Goal: Transaction & Acquisition: Purchase product/service

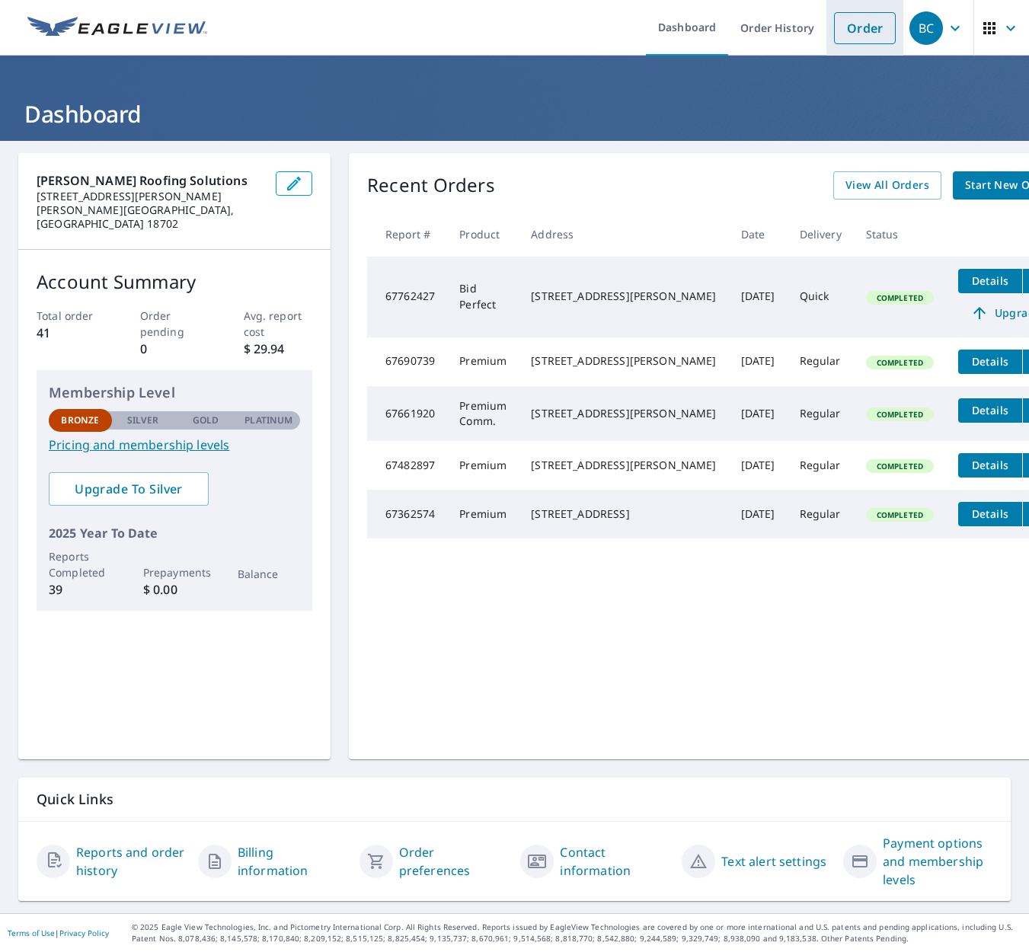
click at [873, 34] on link "Order" at bounding box center [865, 28] width 62 height 32
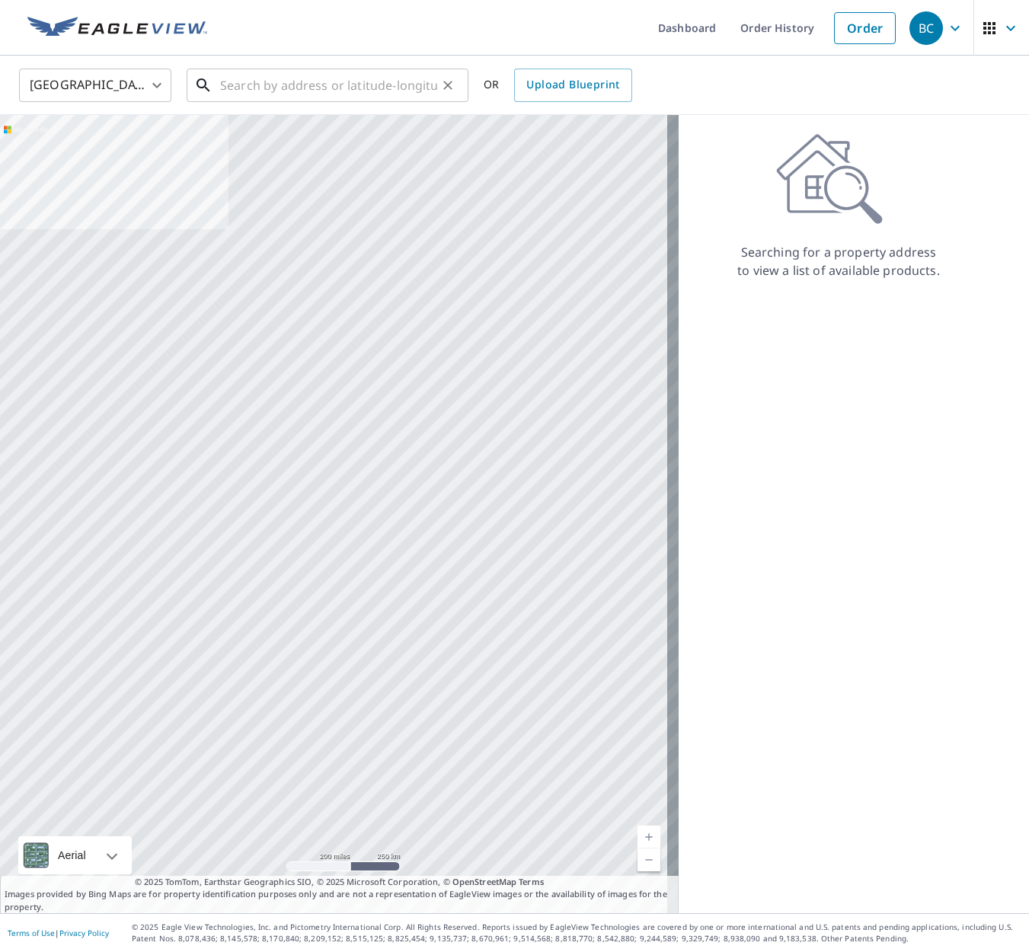
click at [358, 78] on input "text" at bounding box center [328, 85] width 217 height 43
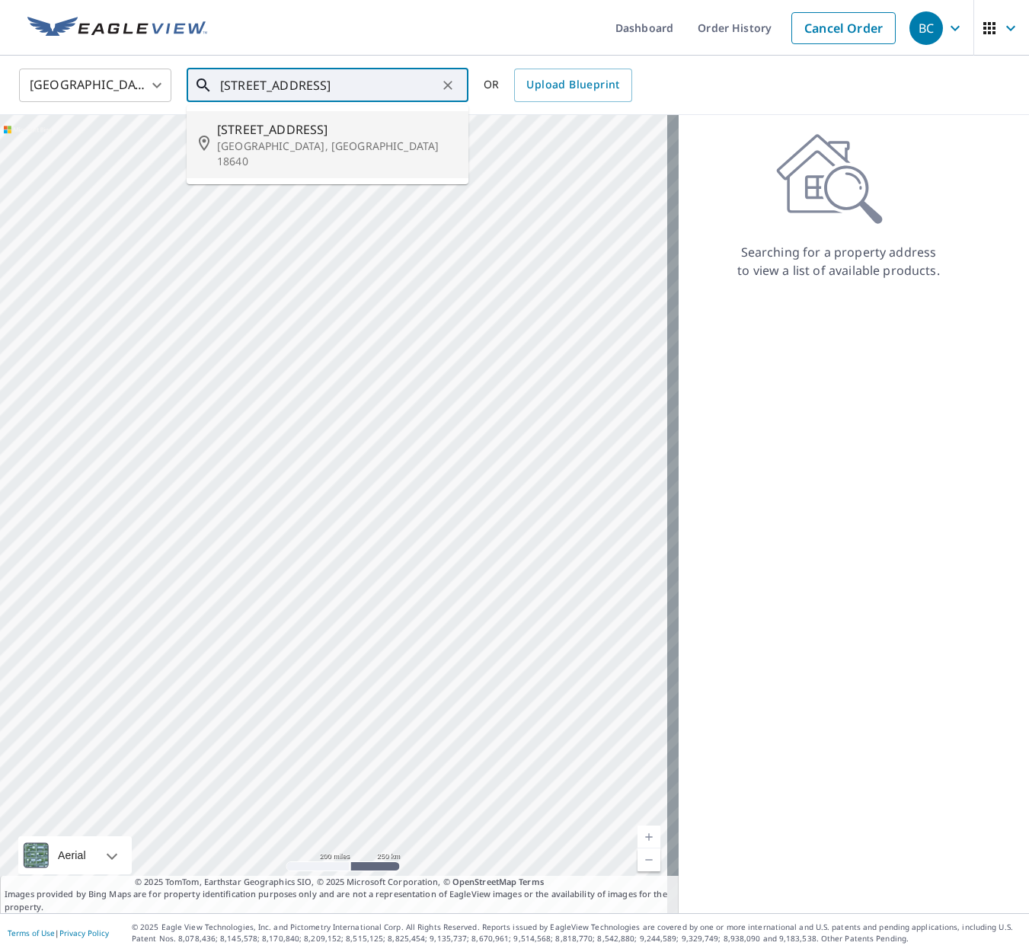
click at [361, 153] on p "[GEOGRAPHIC_DATA], [GEOGRAPHIC_DATA] 18640" at bounding box center [336, 154] width 239 height 30
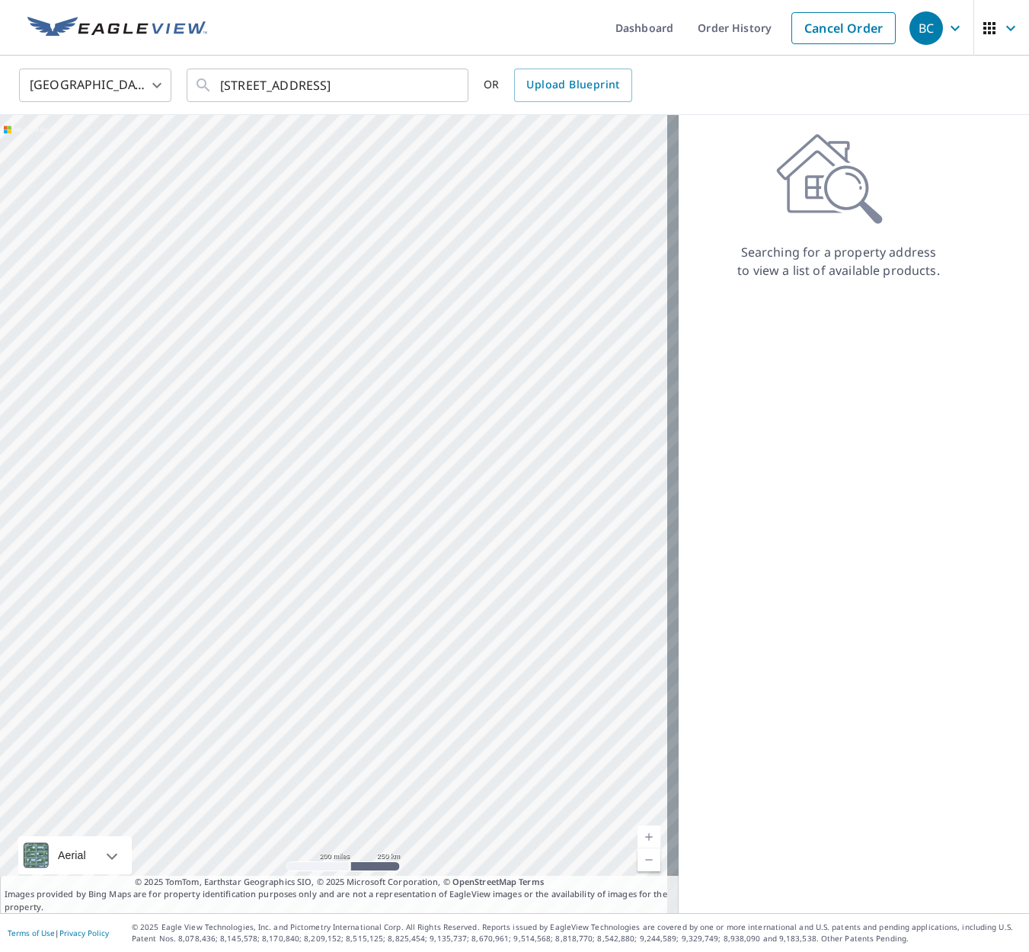
type input "[STREET_ADDRESS]"
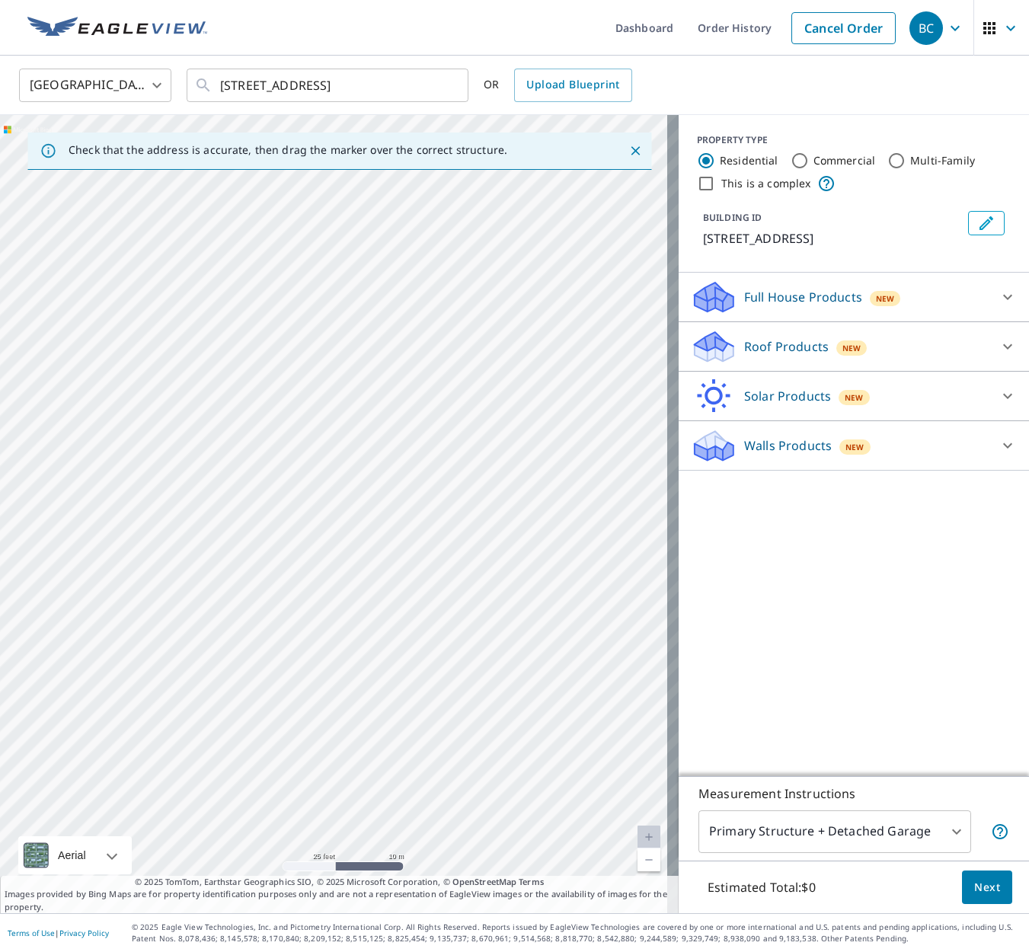
drag, startPoint x: 168, startPoint y: 519, endPoint x: 719, endPoint y: 500, distance: 550.8
click at [719, 500] on div "Check that the address is accurate, then drag the marker over the correct struc…" at bounding box center [514, 514] width 1029 height 798
drag, startPoint x: 263, startPoint y: 498, endPoint x: 920, endPoint y: 404, distance: 663.0
click at [920, 404] on div "Check that the address is accurate, then drag the marker over the correct struc…" at bounding box center [514, 514] width 1029 height 798
click at [416, 460] on div "[STREET_ADDRESS]" at bounding box center [339, 514] width 678 height 798
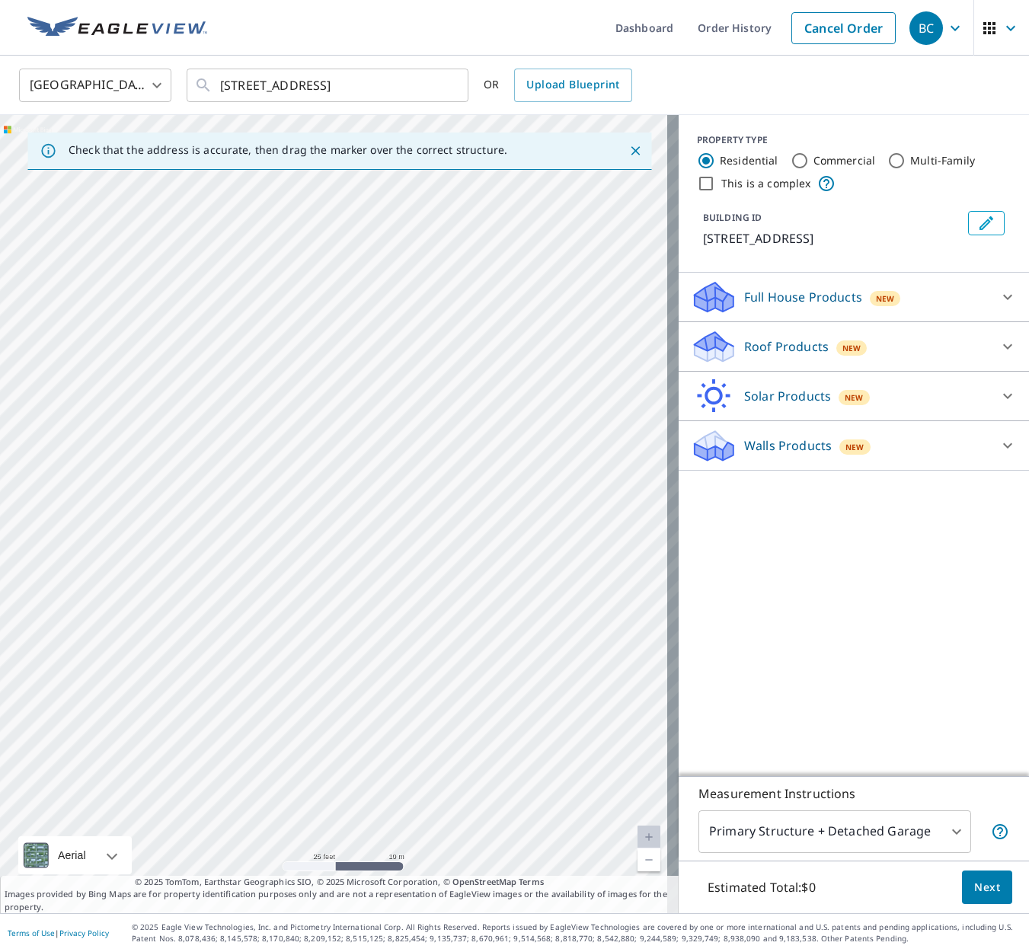
drag, startPoint x: 260, startPoint y: 496, endPoint x: 738, endPoint y: 444, distance: 480.3
click at [738, 444] on div "Check that the address is accurate, then drag the marker over the correct struc…" at bounding box center [514, 514] width 1029 height 798
click at [375, 509] on div "[STREET_ADDRESS]" at bounding box center [339, 514] width 678 height 798
click at [40, 538] on div at bounding box center [42, 538] width 6 height 6
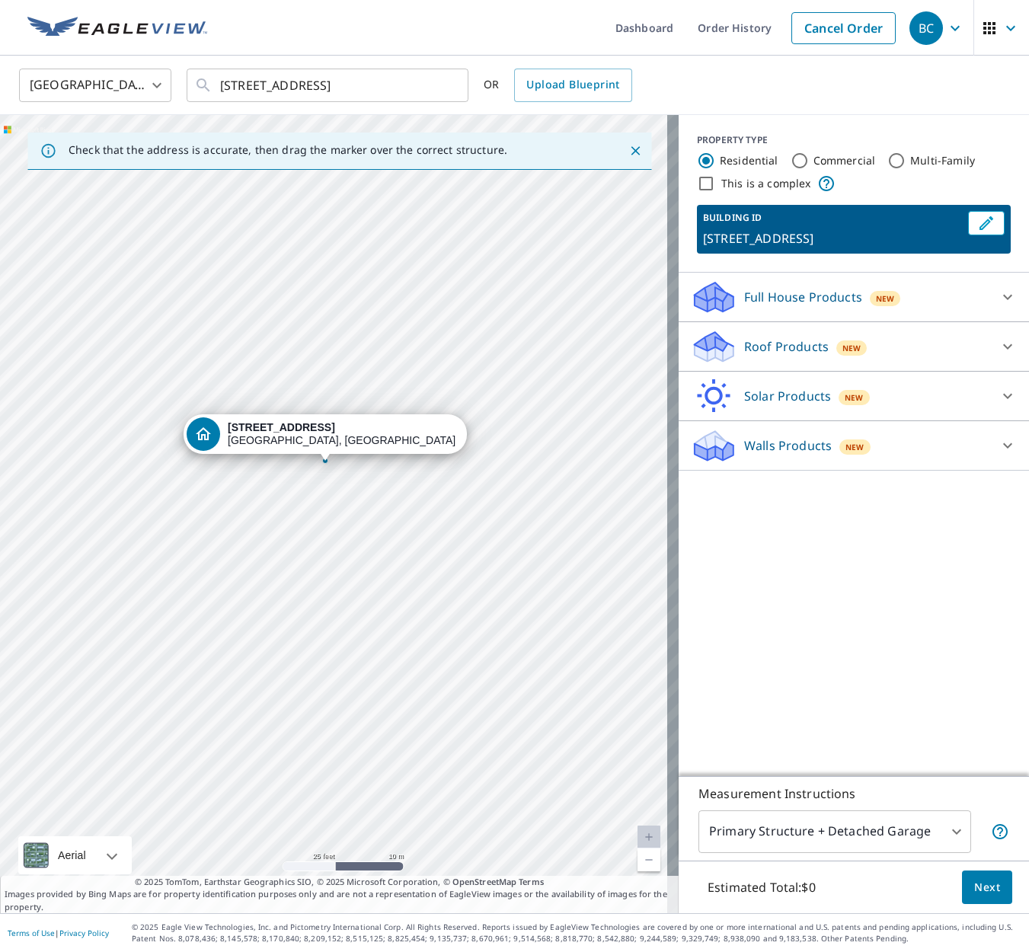
drag, startPoint x: 330, startPoint y: 531, endPoint x: 250, endPoint y: 560, distance: 85.5
click at [250, 560] on div "[STREET_ADDRESS]" at bounding box center [339, 514] width 678 height 798
click at [305, 330] on div "[STREET_ADDRESS]" at bounding box center [339, 514] width 678 height 798
click at [273, 599] on div "[STREET_ADDRESS]" at bounding box center [339, 514] width 678 height 798
click at [274, 437] on div "[STREET_ADDRESS]" at bounding box center [317, 436] width 228 height 26
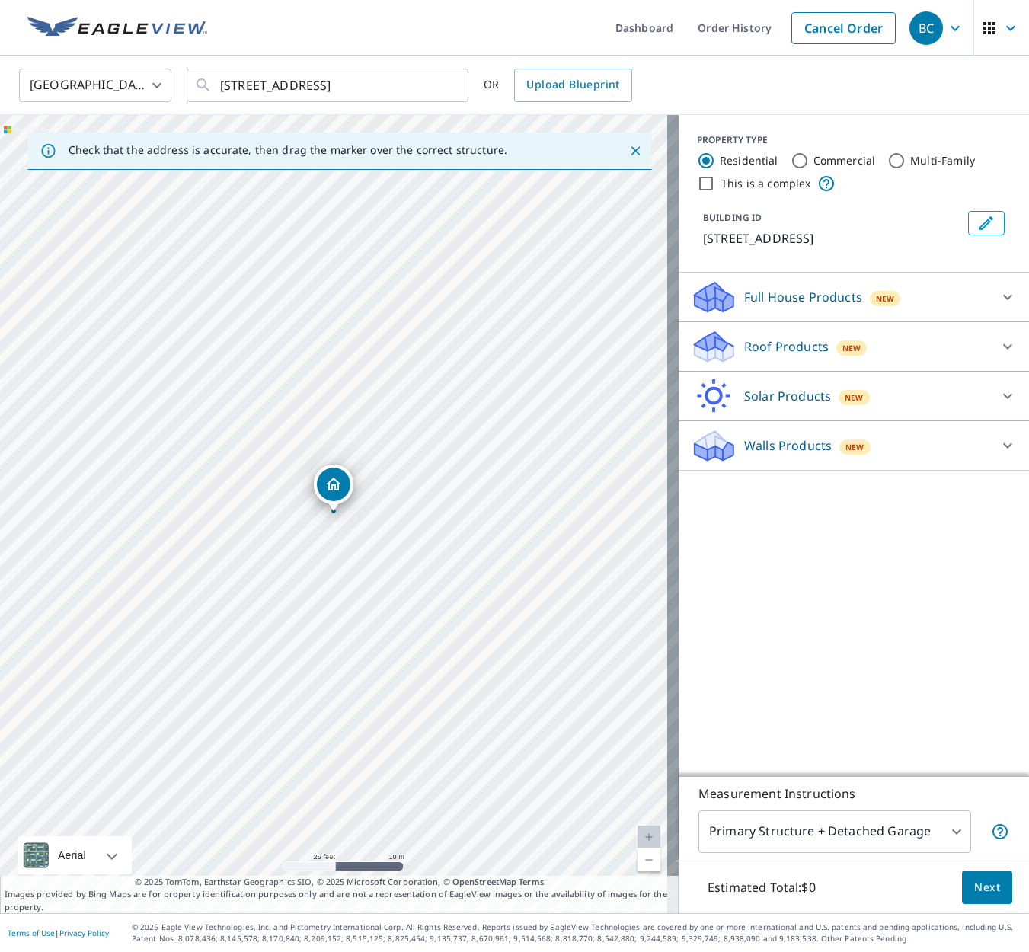
click at [880, 340] on div "Roof Products New" at bounding box center [840, 347] width 298 height 36
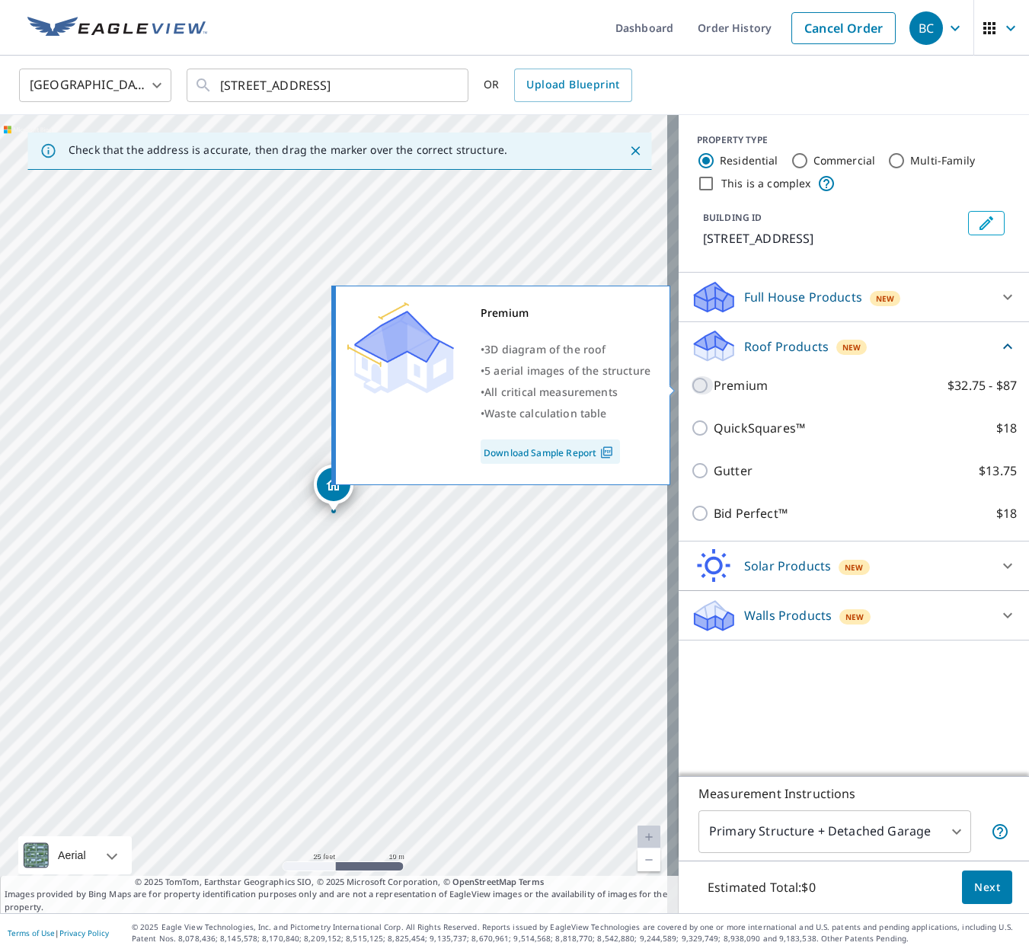
click at [691, 389] on input "Premium $32.75 - $87" at bounding box center [702, 385] width 23 height 18
checkbox input "true"
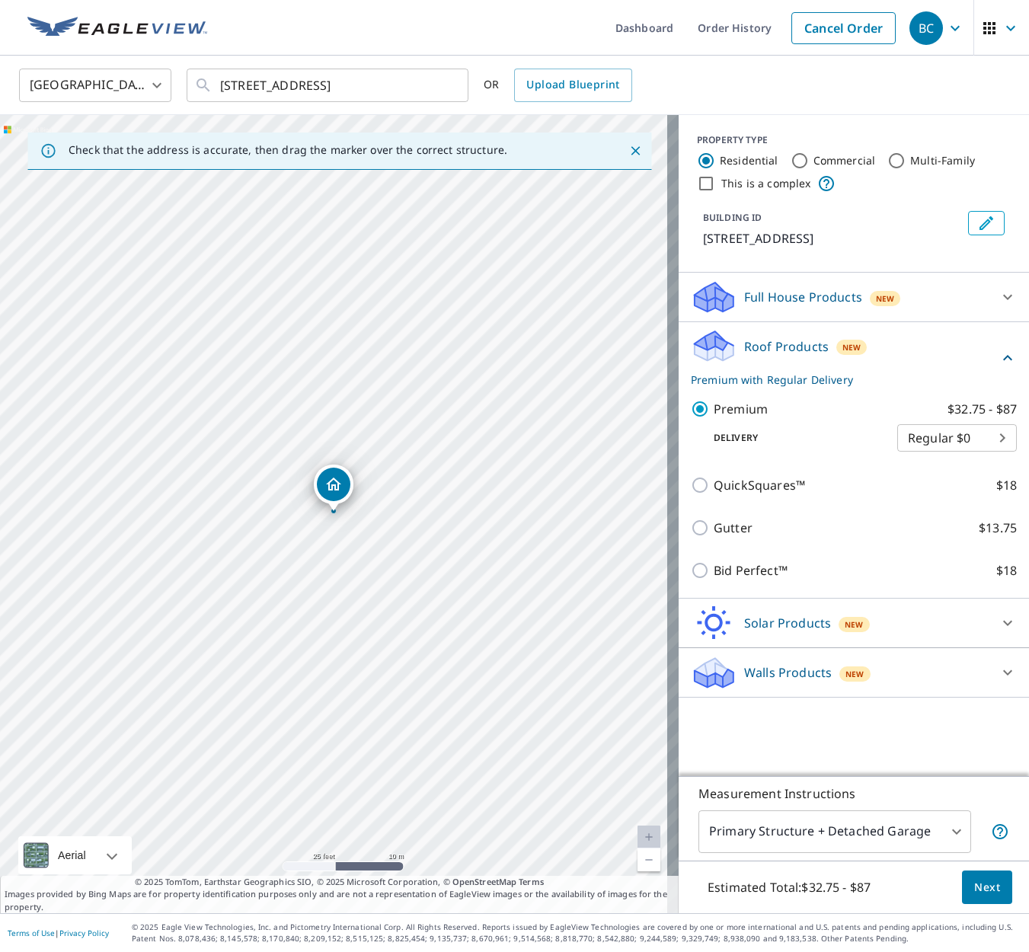
click at [975, 886] on span "Next" at bounding box center [987, 887] width 26 height 19
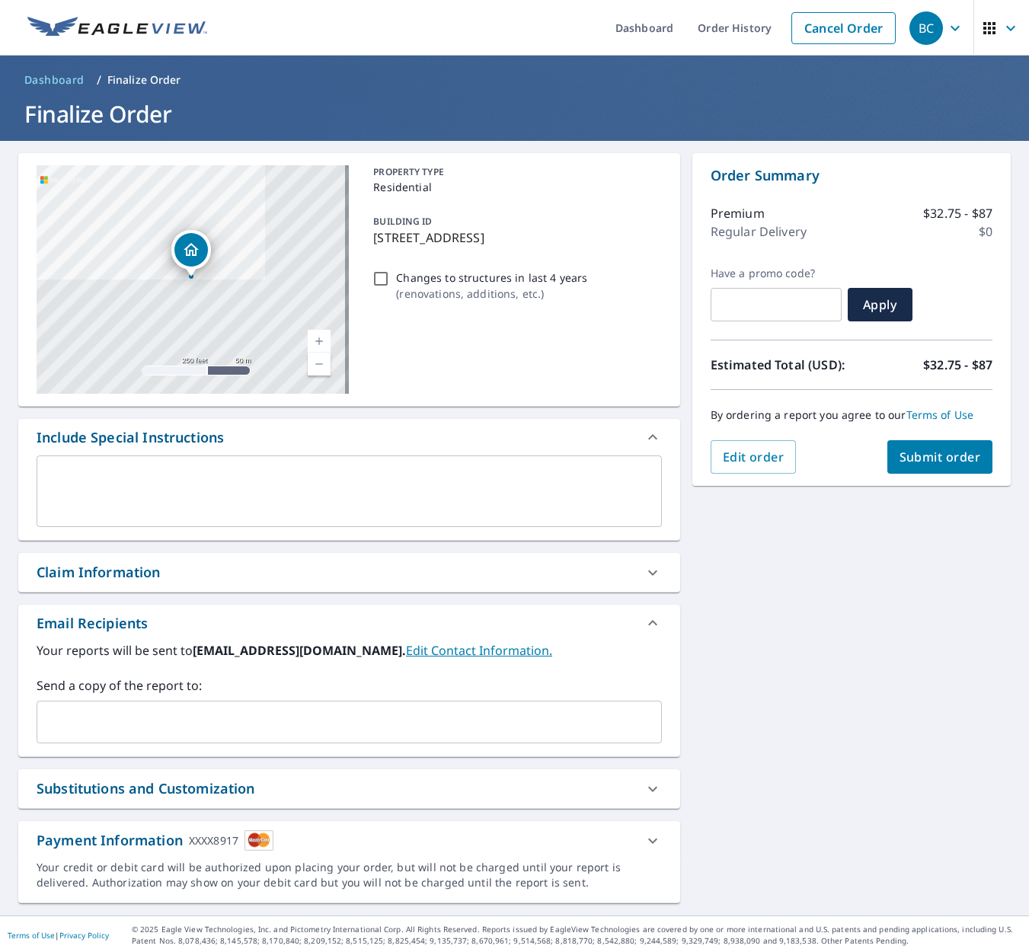
click at [902, 464] on span "Submit order" at bounding box center [939, 456] width 81 height 17
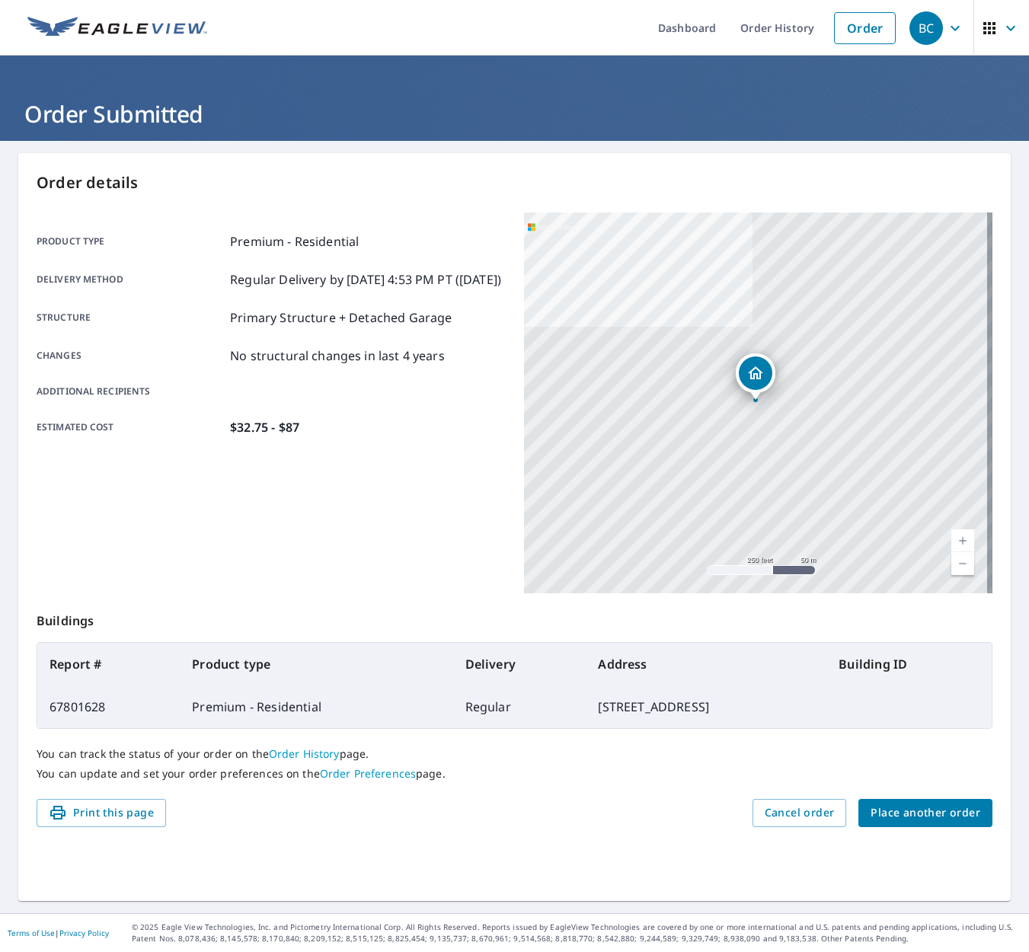
click at [953, 812] on span "Place another order" at bounding box center [925, 812] width 110 height 19
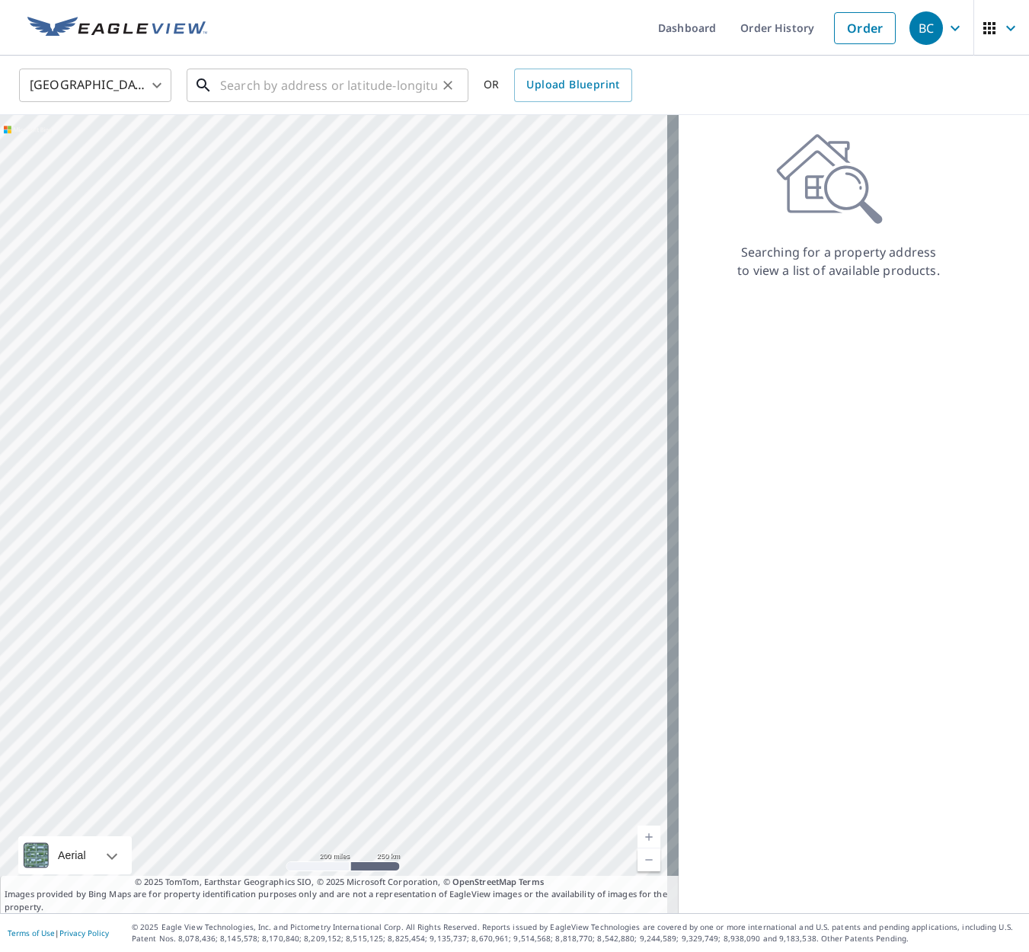
click at [272, 92] on input "text" at bounding box center [328, 85] width 217 height 43
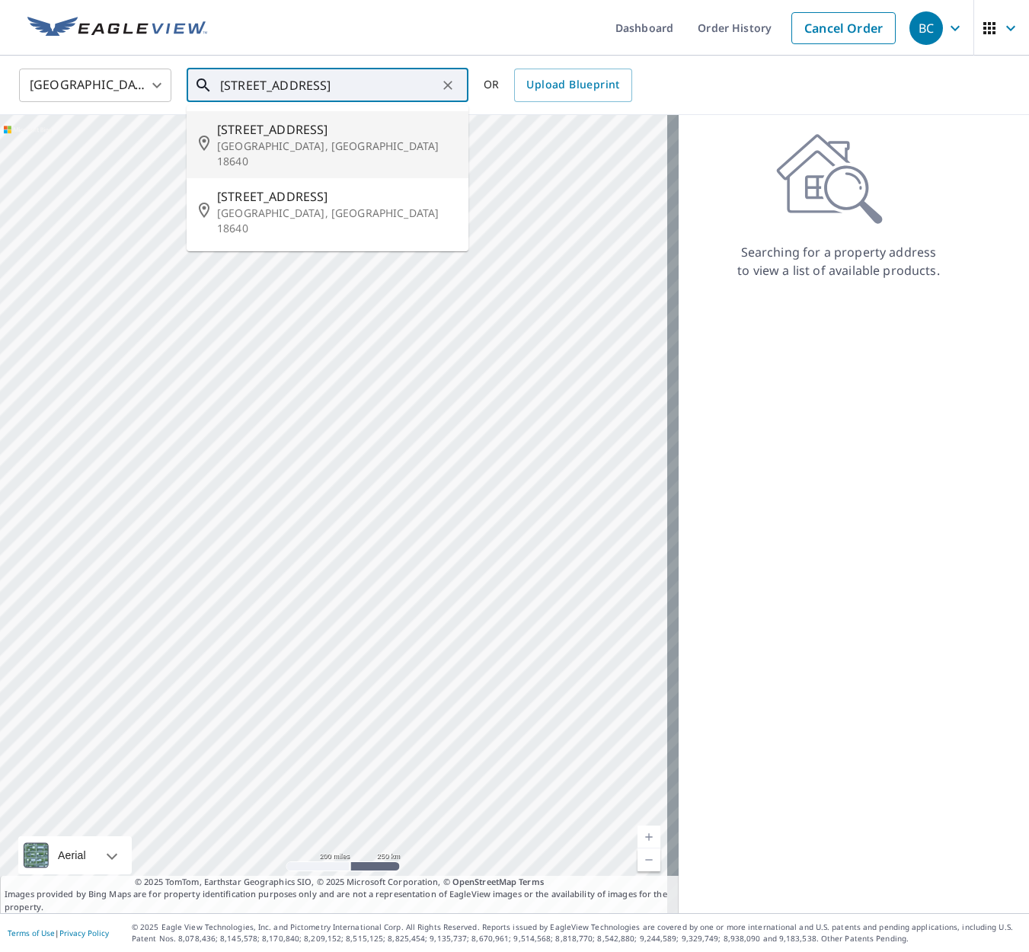
click at [252, 144] on p "[GEOGRAPHIC_DATA], [GEOGRAPHIC_DATA] 18640" at bounding box center [336, 154] width 239 height 30
type input "[STREET_ADDRESS]"
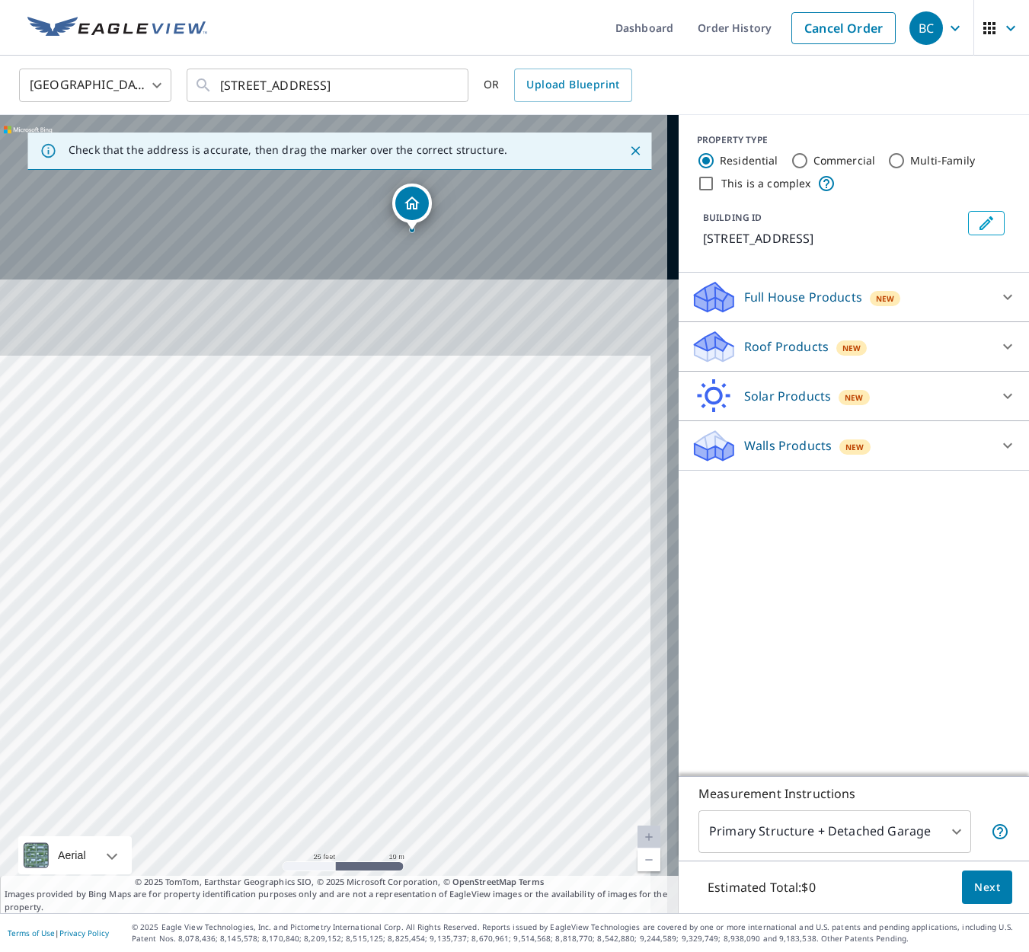
drag, startPoint x: 353, startPoint y: 444, endPoint x: 321, endPoint y: 665, distance: 224.0
click at [329, 851] on div "[STREET_ADDRESS]" at bounding box center [339, 514] width 678 height 798
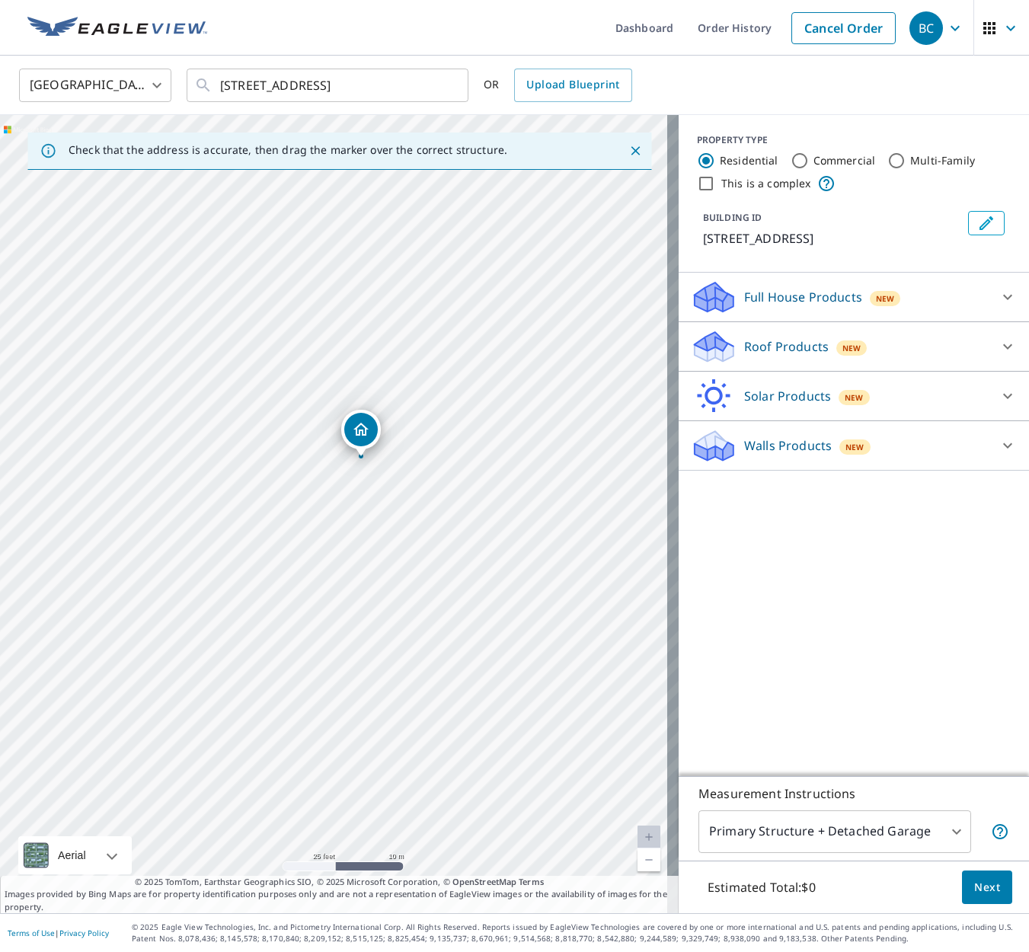
drag, startPoint x: 344, startPoint y: 569, endPoint x: 293, endPoint y: 792, distance: 228.8
click at [293, 792] on div "[STREET_ADDRESS]" at bounding box center [339, 514] width 678 height 798
drag, startPoint x: 411, startPoint y: 602, endPoint x: 292, endPoint y: 580, distance: 121.6
click at [292, 580] on div "[STREET_ADDRESS]" at bounding box center [339, 514] width 678 height 798
drag, startPoint x: 319, startPoint y: 606, endPoint x: 356, endPoint y: 541, distance: 75.4
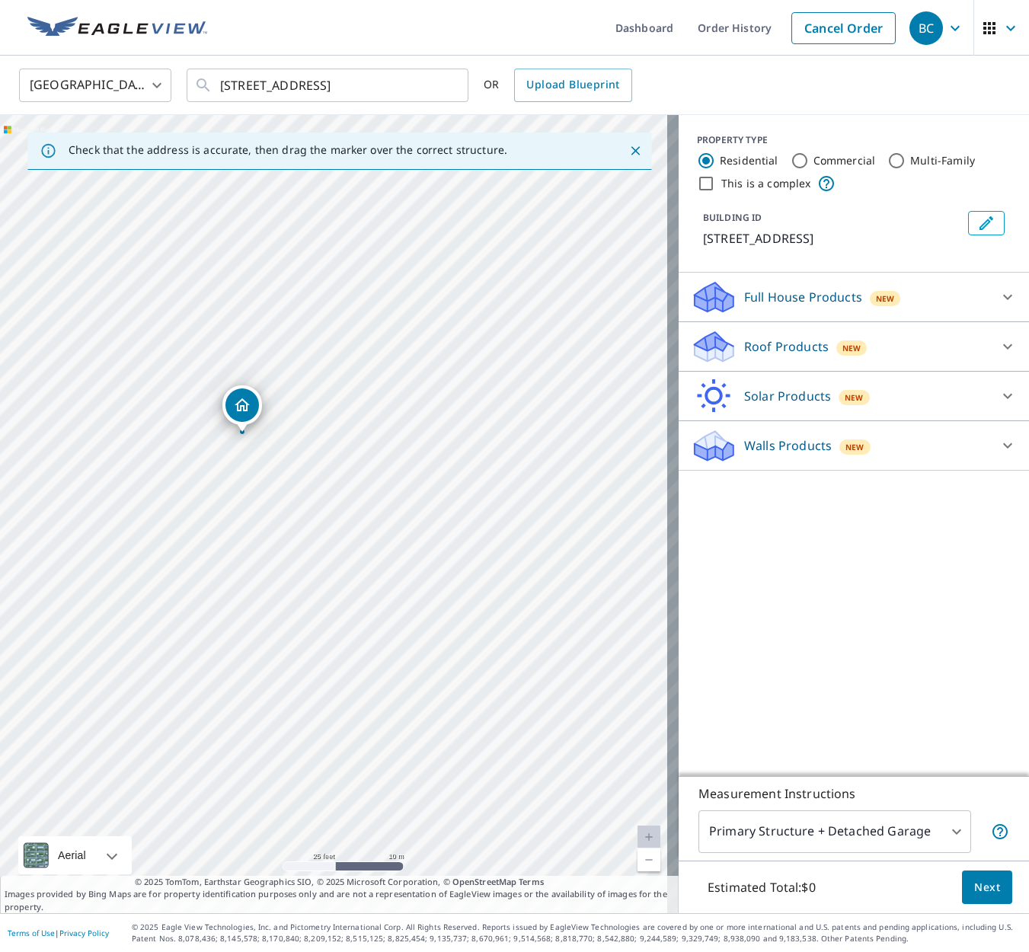
click at [356, 541] on div "[STREET_ADDRESS]" at bounding box center [339, 514] width 678 height 798
drag, startPoint x: 354, startPoint y: 448, endPoint x: 281, endPoint y: 592, distance: 160.7
click at [281, 592] on div "[STREET_ADDRESS]" at bounding box center [339, 514] width 678 height 798
click at [777, 353] on p "Roof Products" at bounding box center [786, 346] width 85 height 18
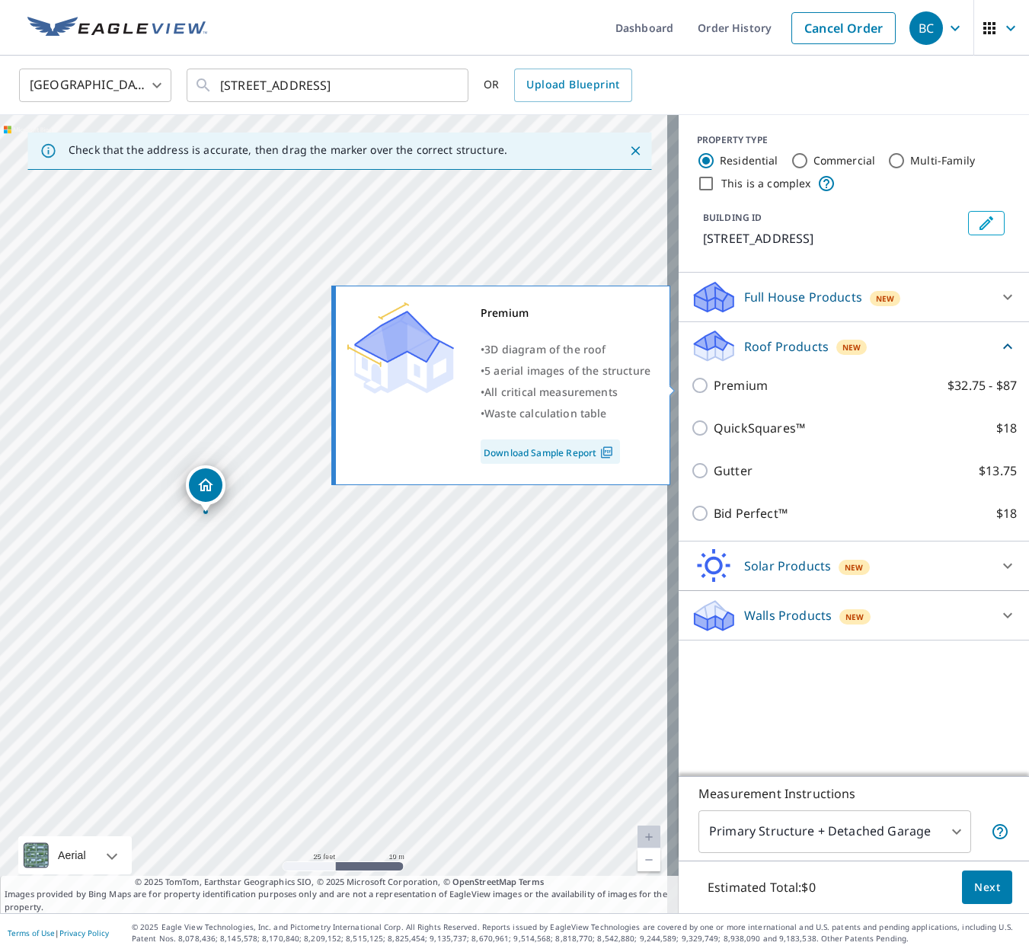
click at [691, 384] on input "Premium $32.75 - $87" at bounding box center [702, 385] width 23 height 18
checkbox input "true"
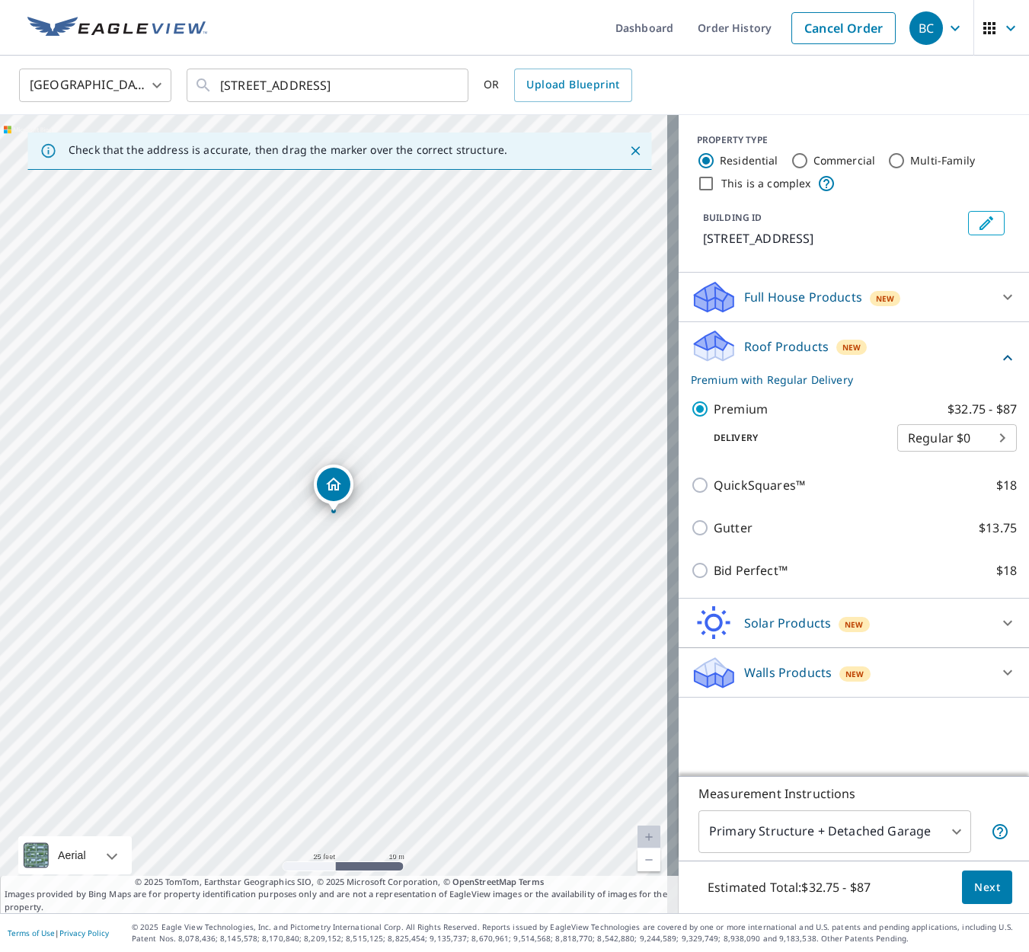
click at [976, 891] on span "Next" at bounding box center [987, 887] width 26 height 19
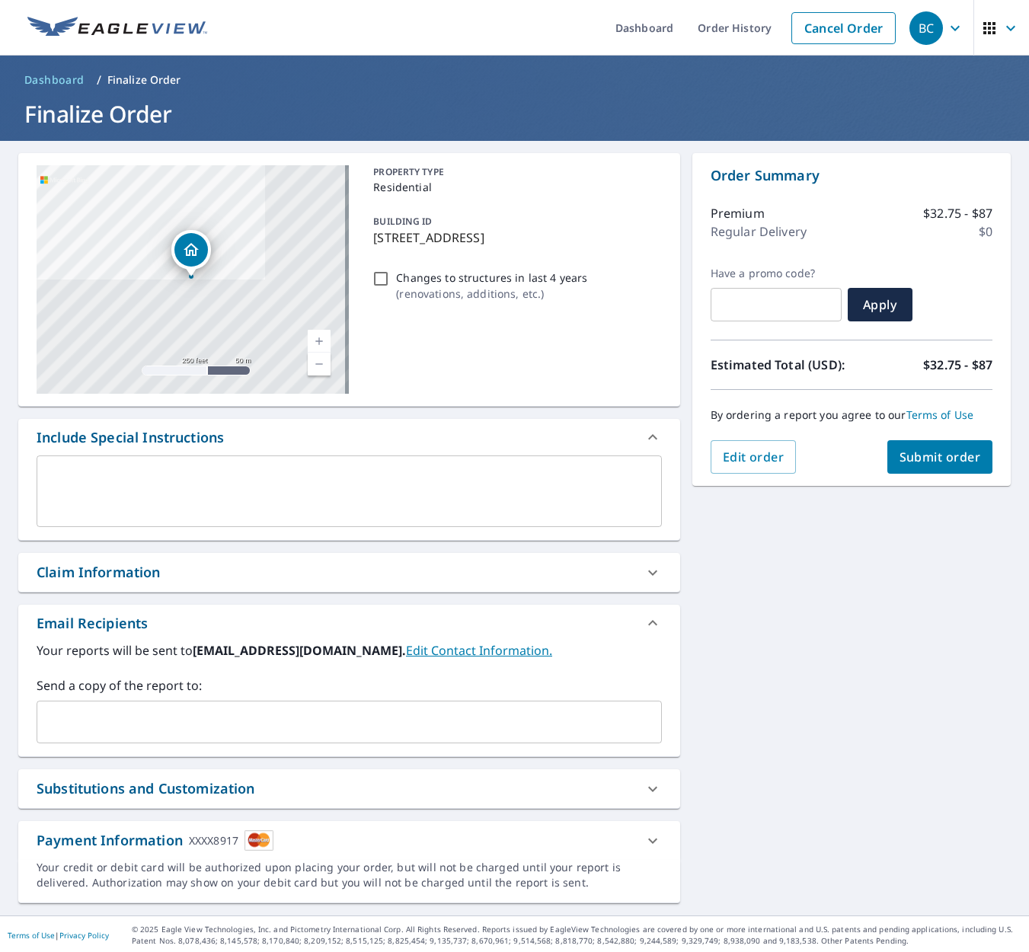
scroll to position [2, 0]
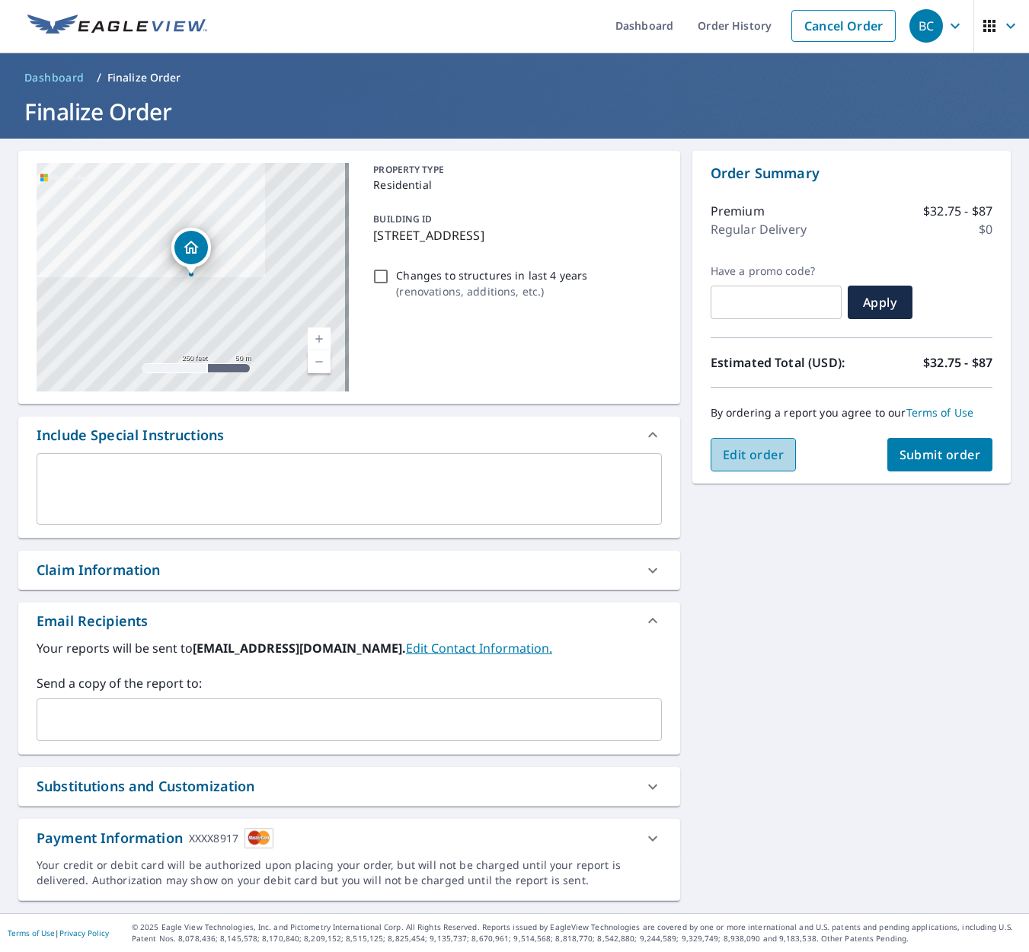
click at [736, 459] on span "Edit order" at bounding box center [754, 454] width 62 height 17
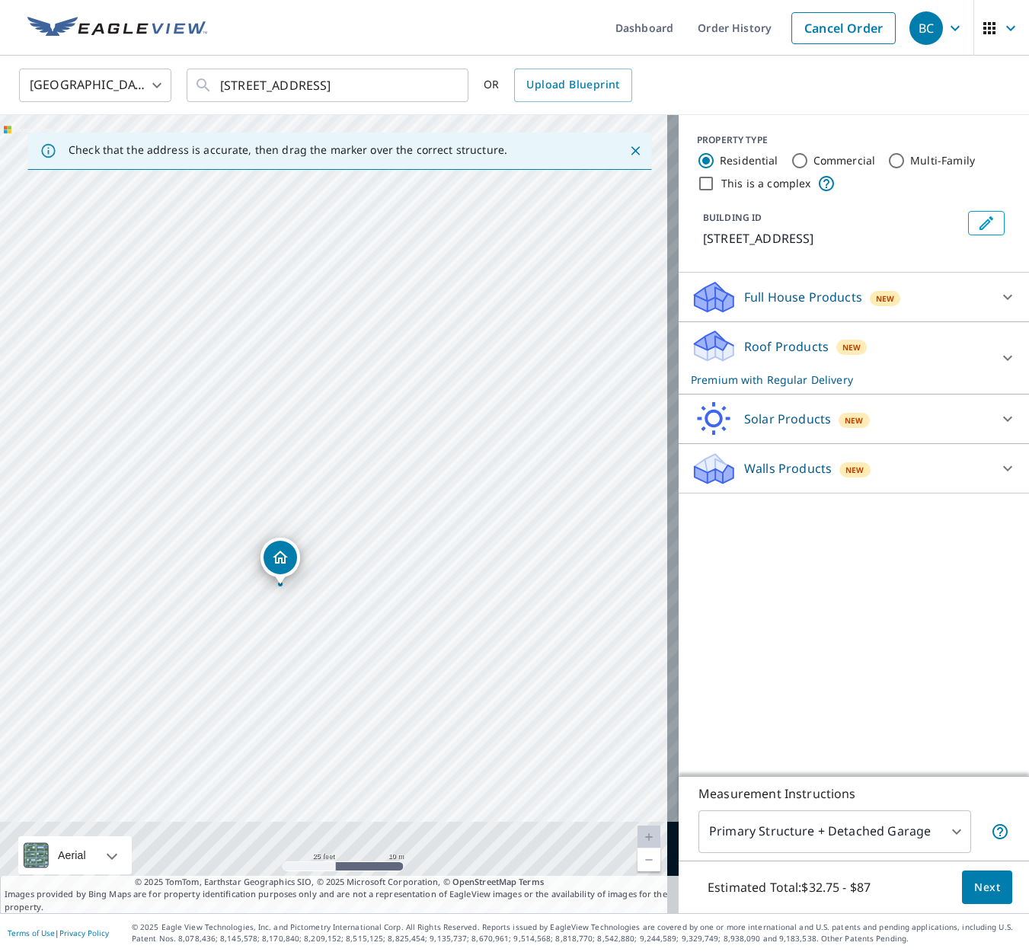
drag, startPoint x: 388, startPoint y: 595, endPoint x: 353, endPoint y: 252, distance: 344.5
click at [353, 252] on div "[STREET_ADDRESS]" at bounding box center [339, 514] width 678 height 798
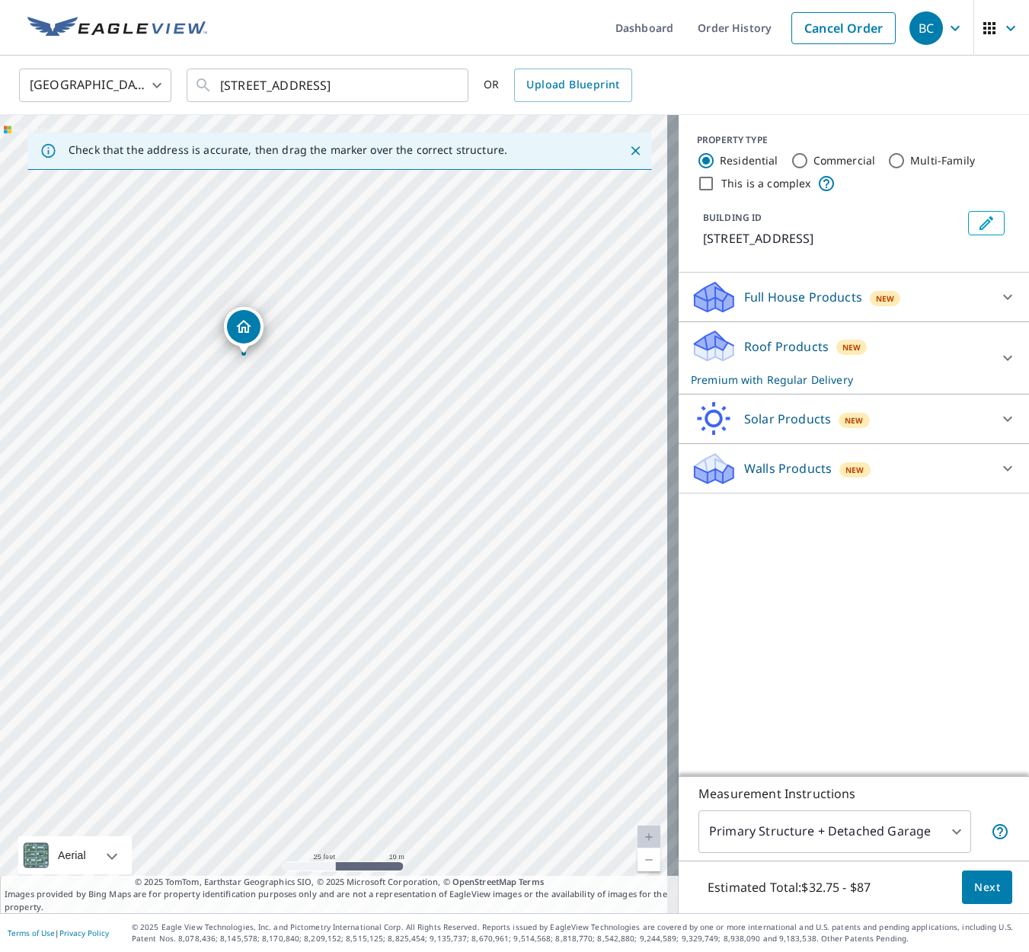
drag, startPoint x: 503, startPoint y: 560, endPoint x: 483, endPoint y: 394, distance: 167.2
click at [483, 394] on div "[STREET_ADDRESS]" at bounding box center [339, 514] width 678 height 798
click at [812, 345] on p "Roof Products" at bounding box center [786, 346] width 85 height 18
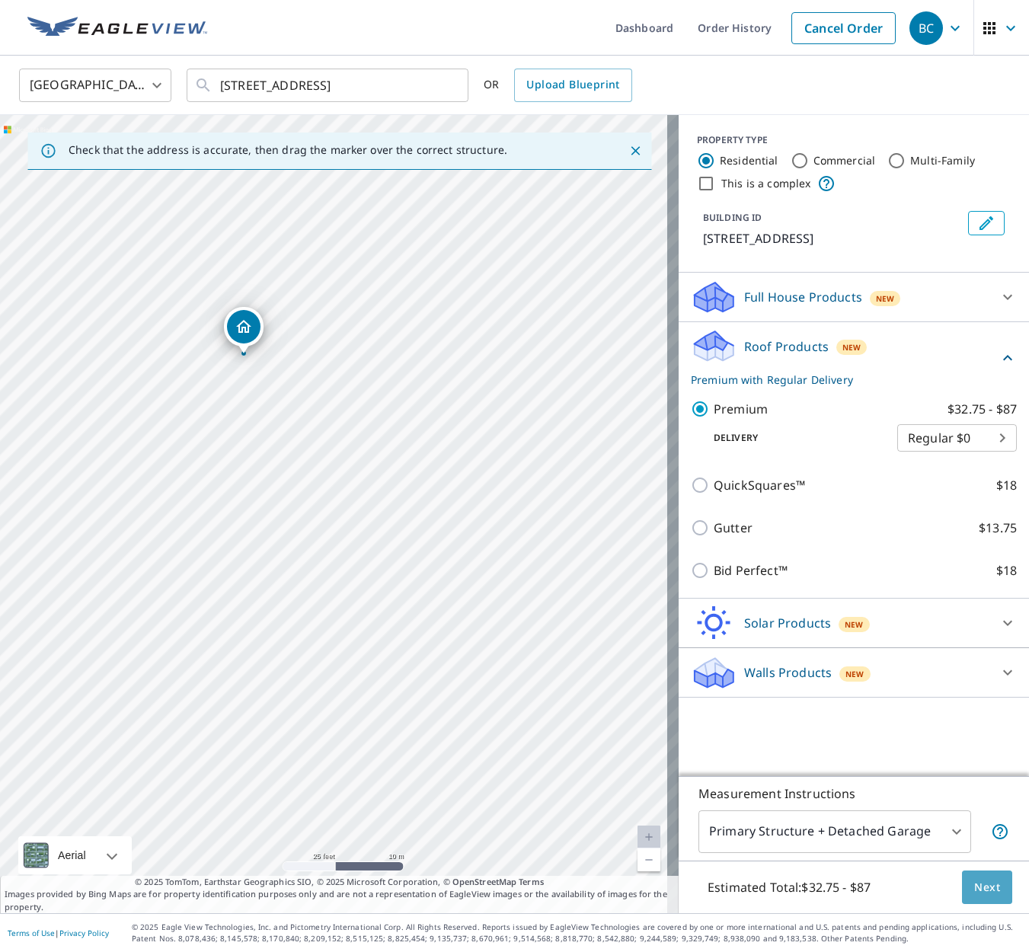
click at [997, 895] on button "Next" at bounding box center [987, 887] width 50 height 34
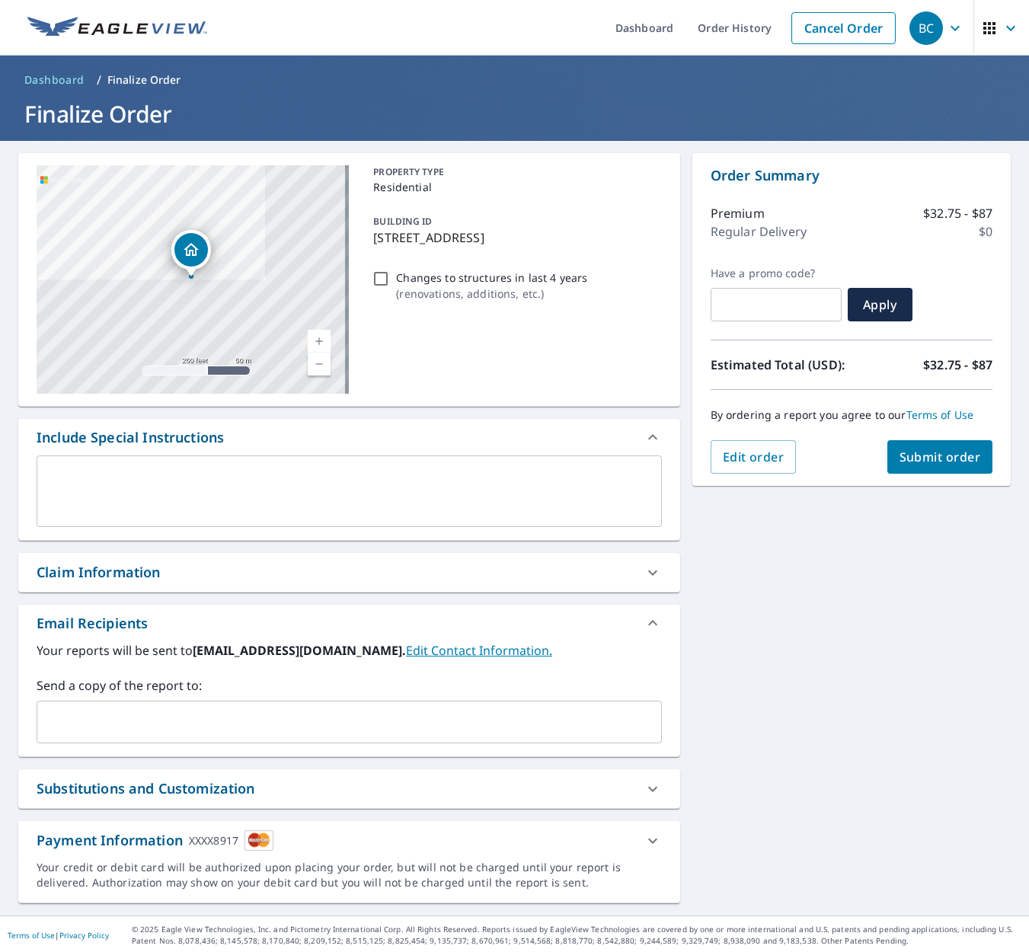
scroll to position [2, 0]
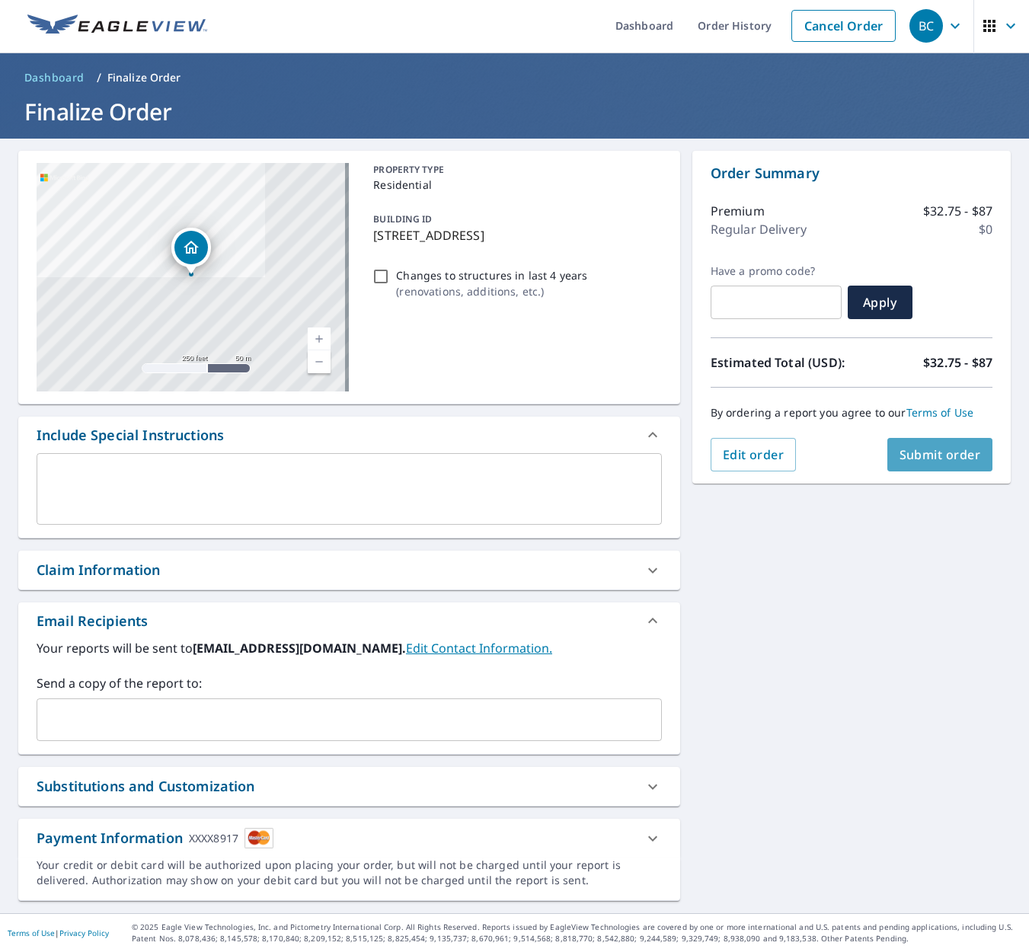
click at [920, 458] on span "Submit order" at bounding box center [939, 454] width 81 height 17
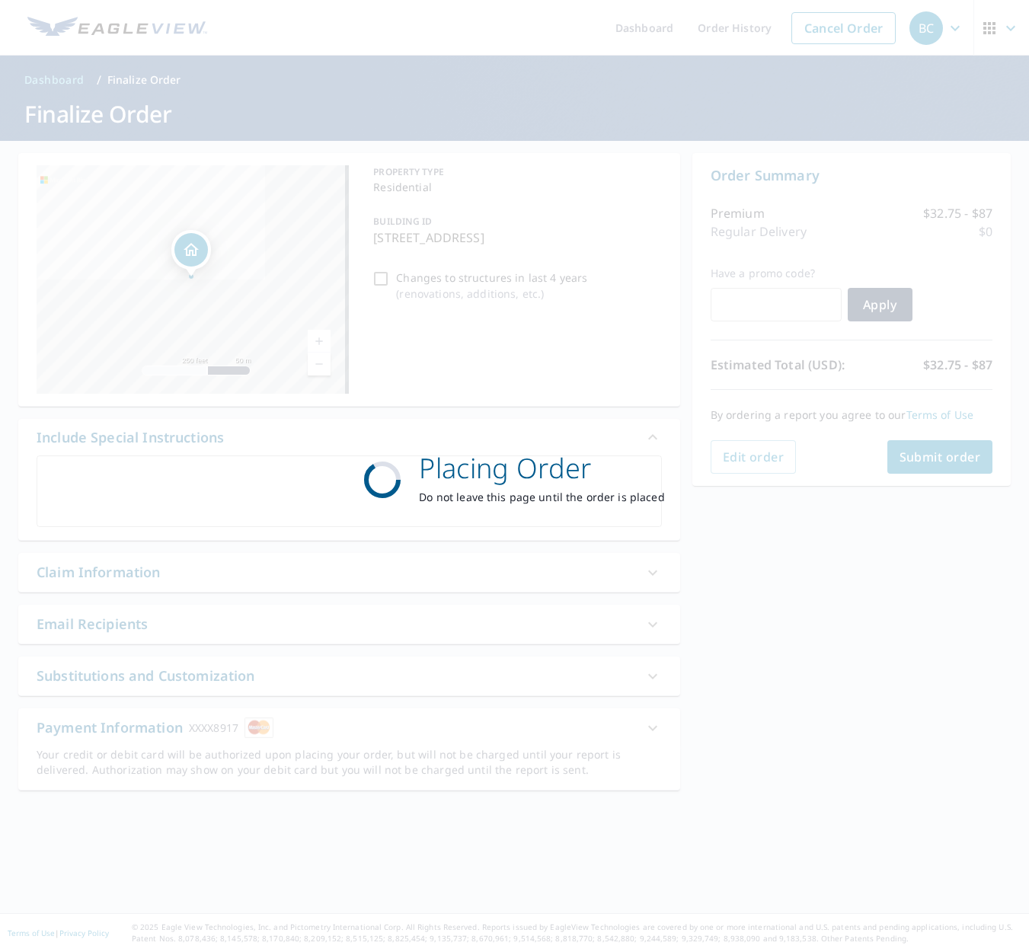
scroll to position [0, 0]
